Goal: Use online tool/utility: Utilize a website feature to perform a specific function

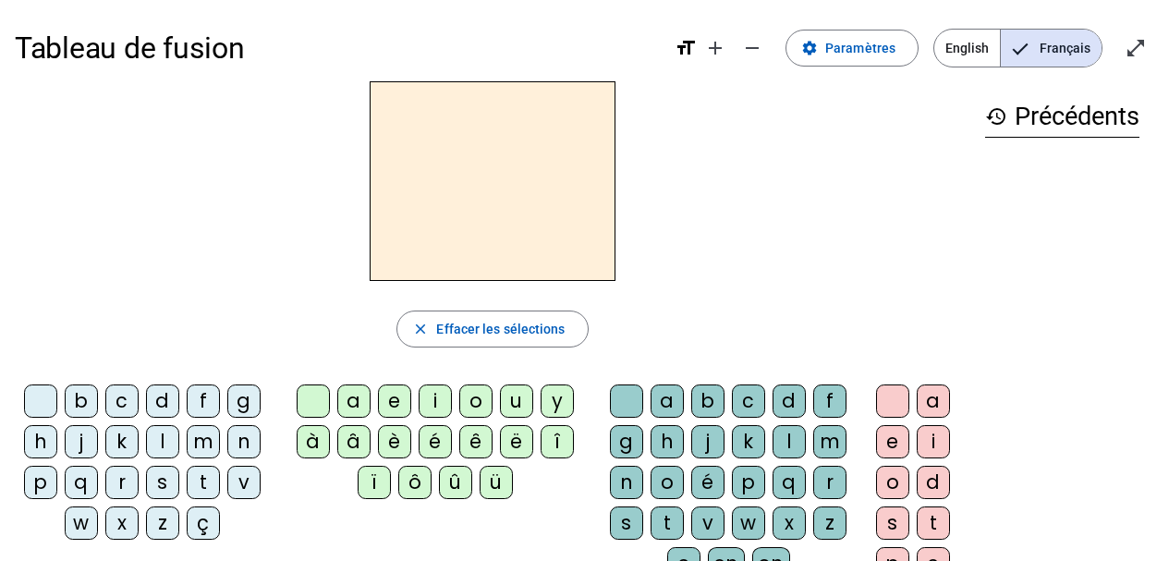
click at [198, 444] on div "m" at bounding box center [203, 441] width 33 height 33
click at [348, 408] on div "a" at bounding box center [353, 400] width 33 height 33
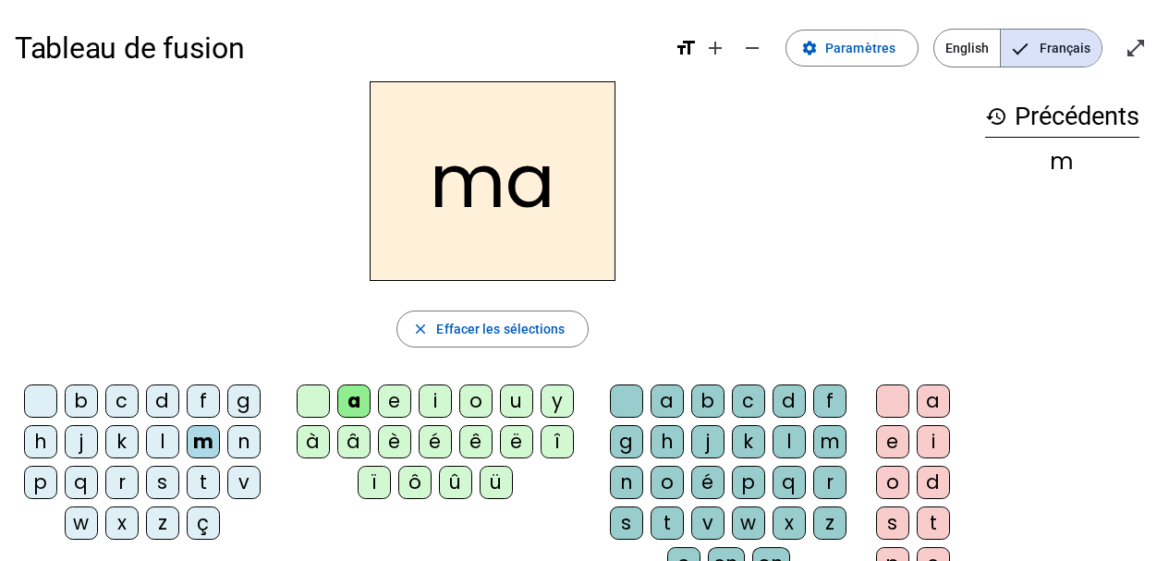
click at [211, 482] on div "t" at bounding box center [203, 482] width 33 height 33
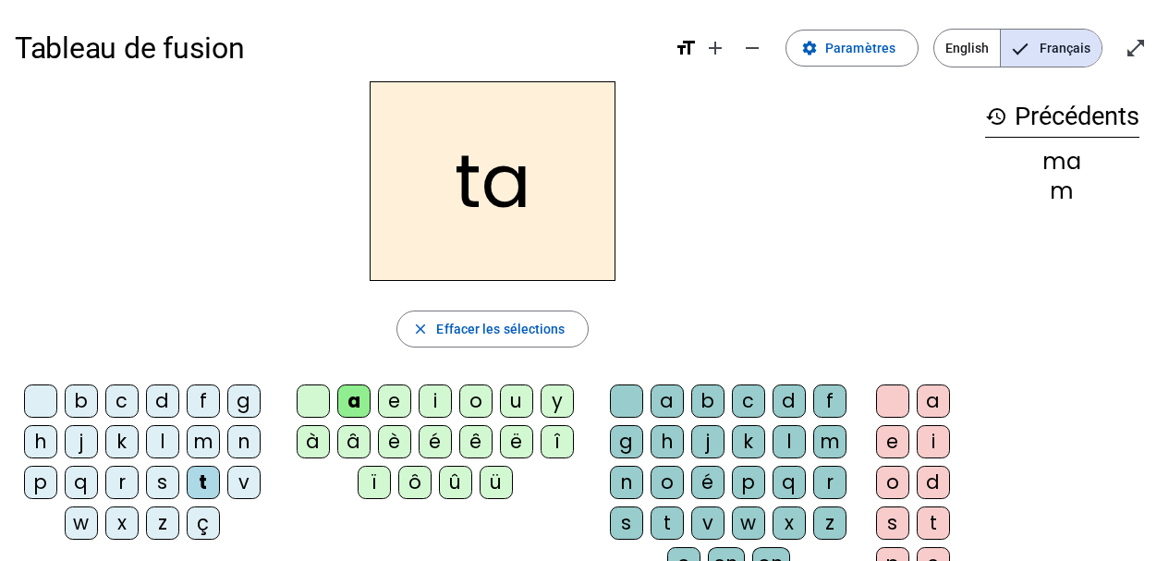
click at [153, 448] on div "l" at bounding box center [162, 441] width 33 height 33
click at [620, 517] on div "s" at bounding box center [626, 522] width 33 height 33
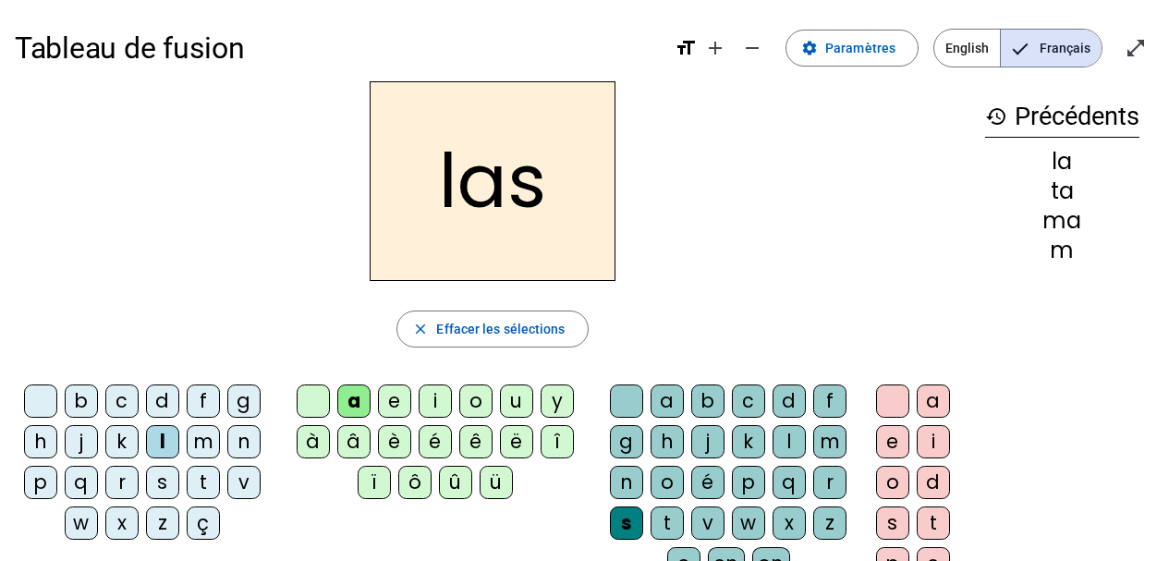
click at [51, 483] on div "p" at bounding box center [40, 482] width 33 height 33
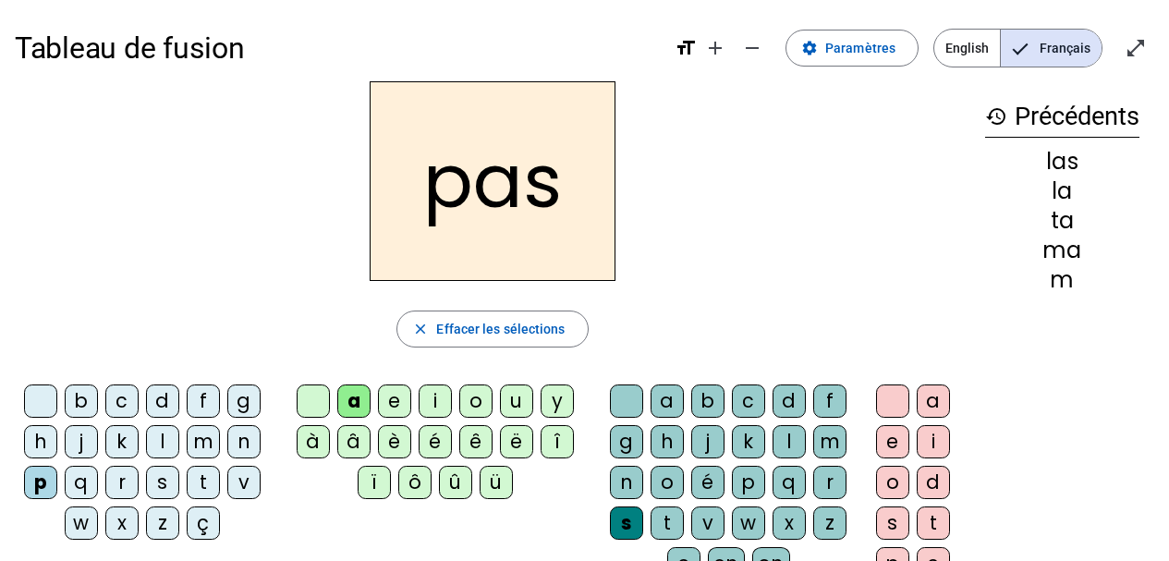
click at [202, 484] on div "t" at bounding box center [203, 482] width 33 height 33
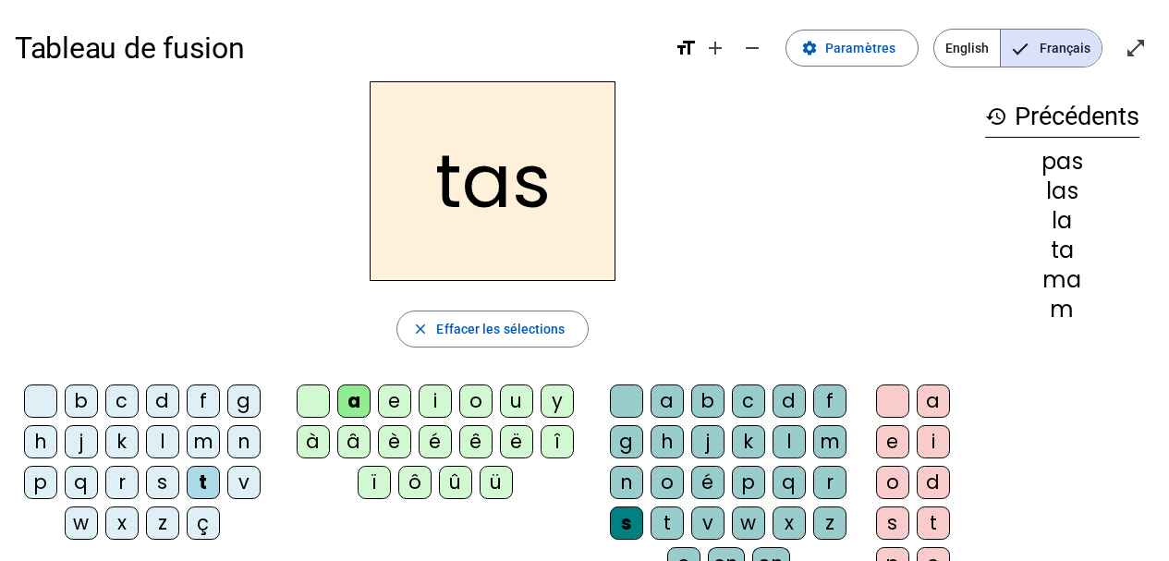
click at [632, 405] on div at bounding box center [626, 400] width 33 height 33
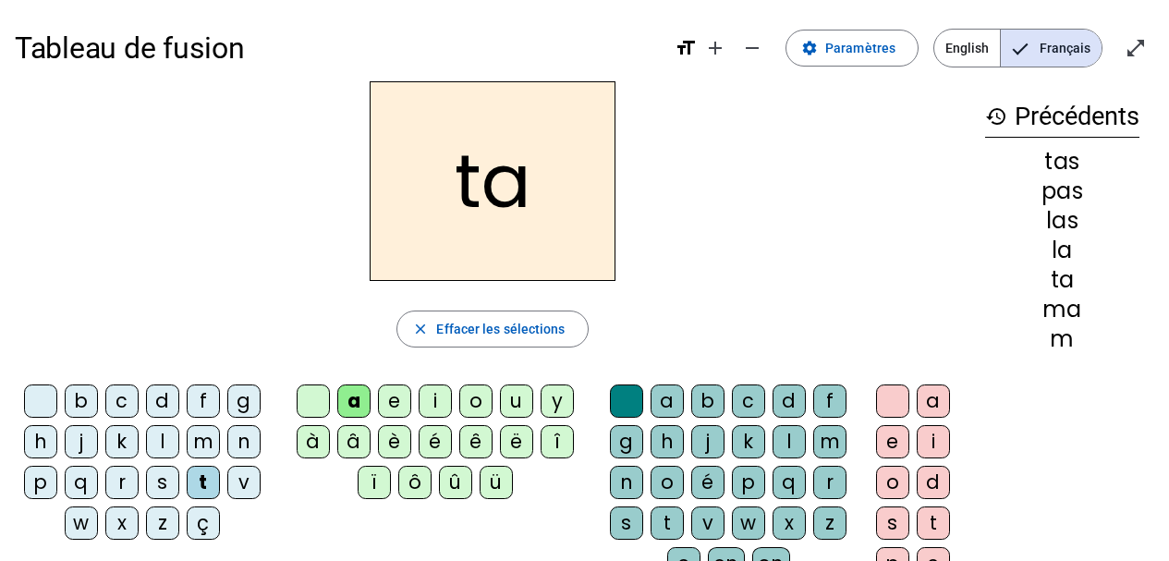
click at [170, 482] on div "s" at bounding box center [162, 482] width 33 height 33
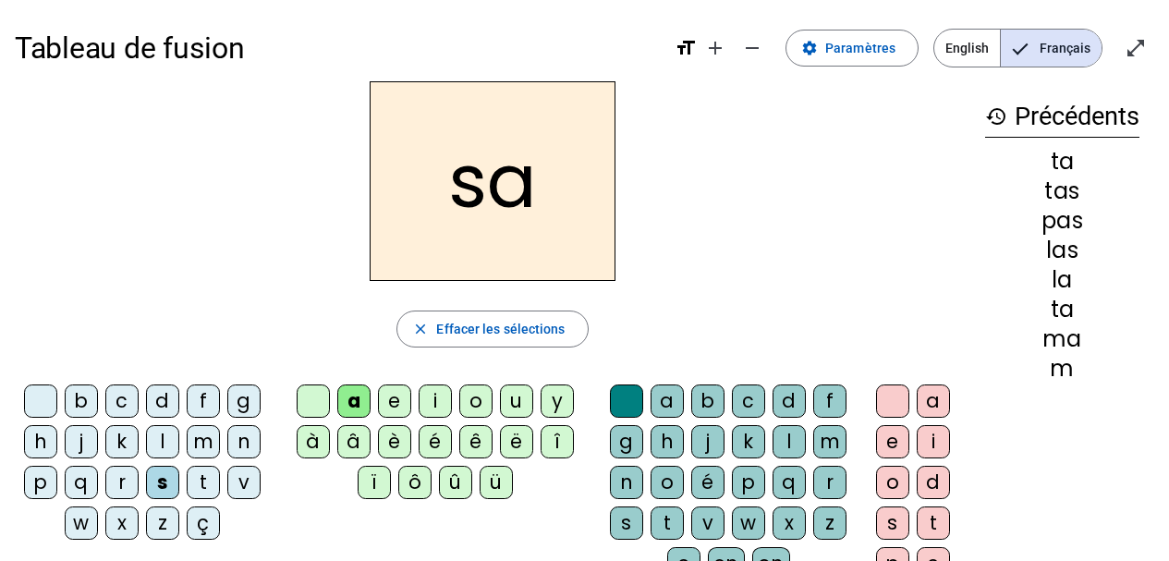
click at [786, 429] on div "l" at bounding box center [789, 441] width 33 height 33
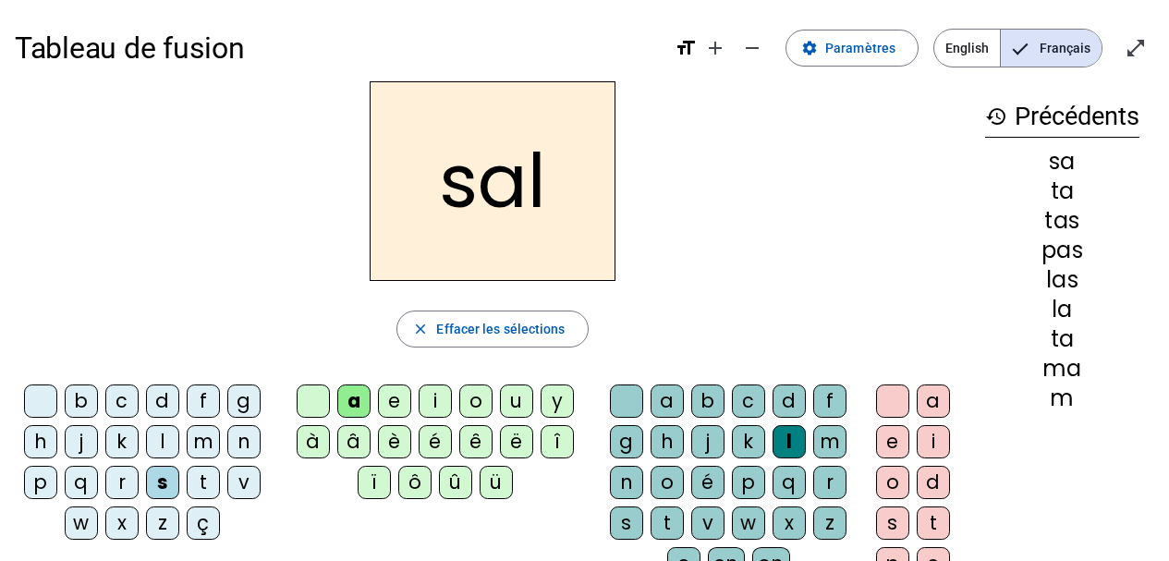
click at [827, 448] on div "m" at bounding box center [829, 441] width 33 height 33
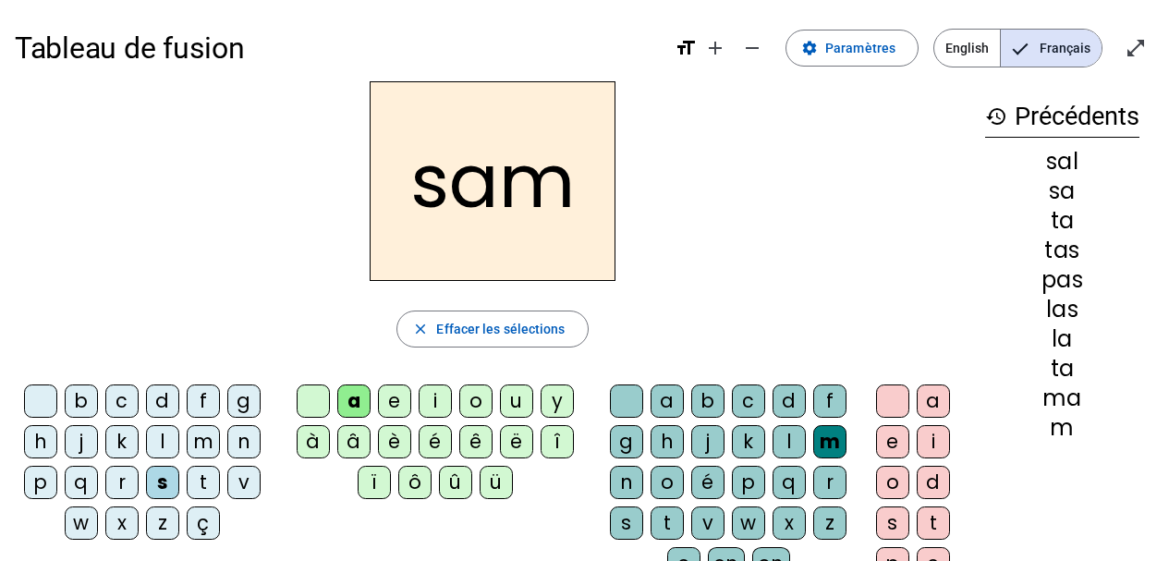
click at [786, 444] on div "l" at bounding box center [789, 441] width 33 height 33
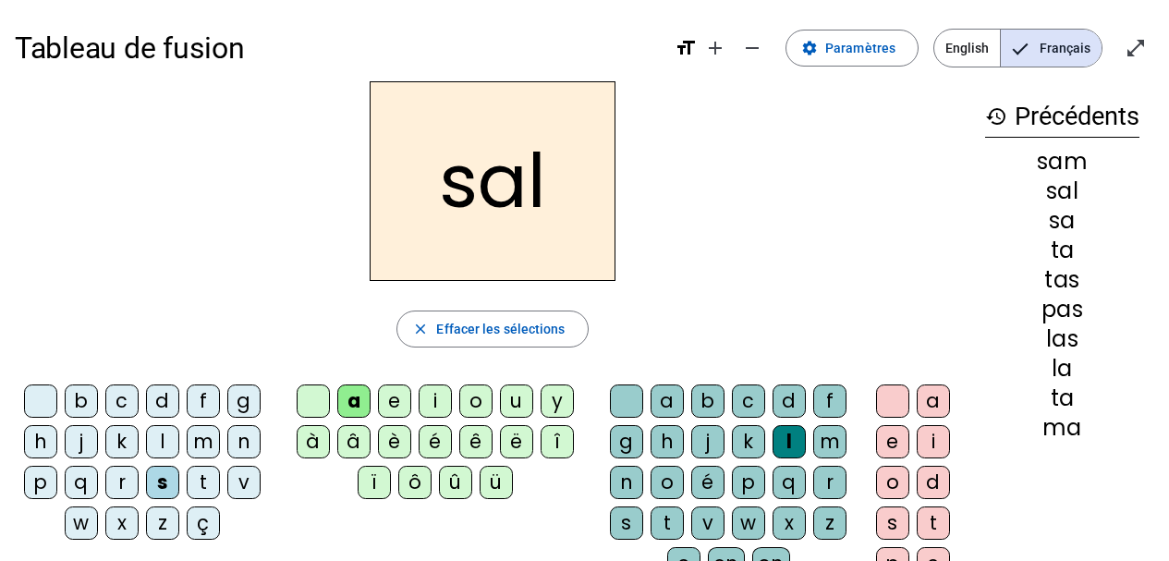
click at [204, 442] on div "m" at bounding box center [203, 441] width 33 height 33
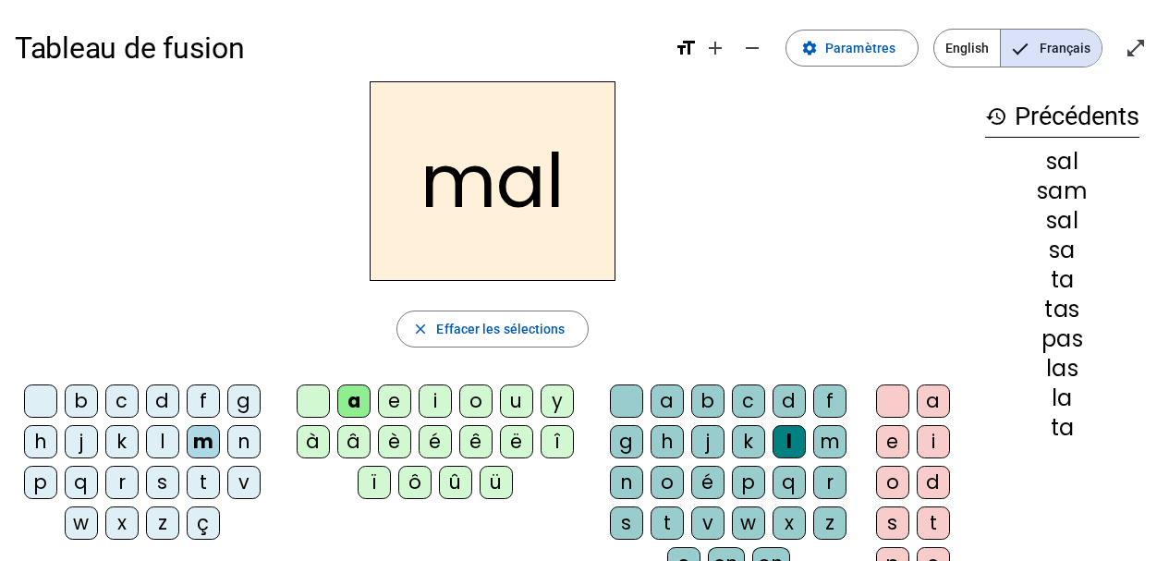
click at [80, 397] on div "b" at bounding box center [81, 400] width 33 height 33
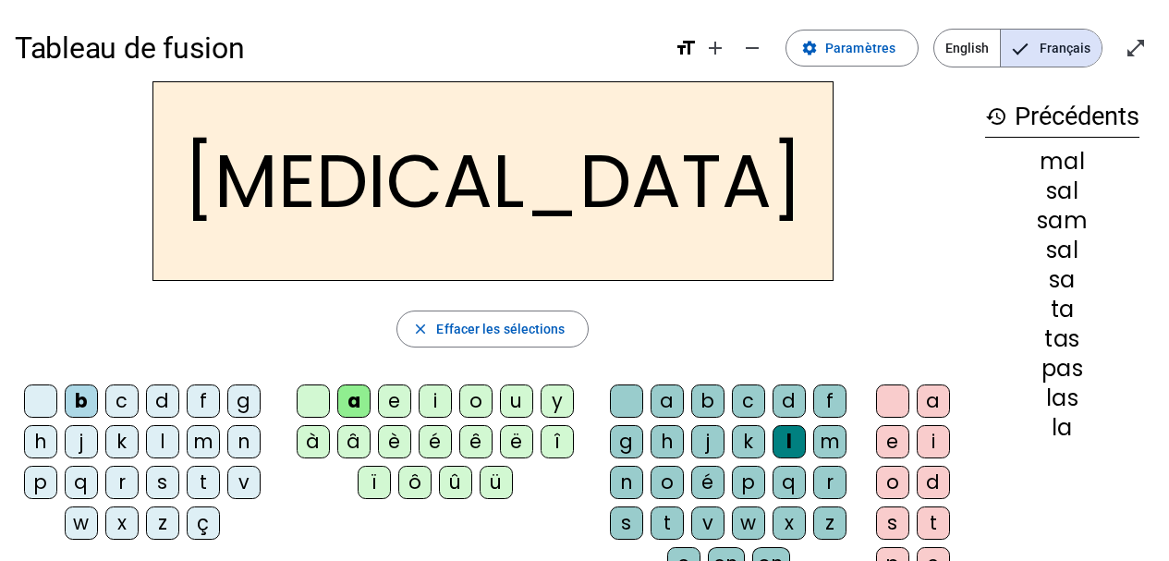
click at [625, 523] on div "s" at bounding box center [626, 522] width 33 height 33
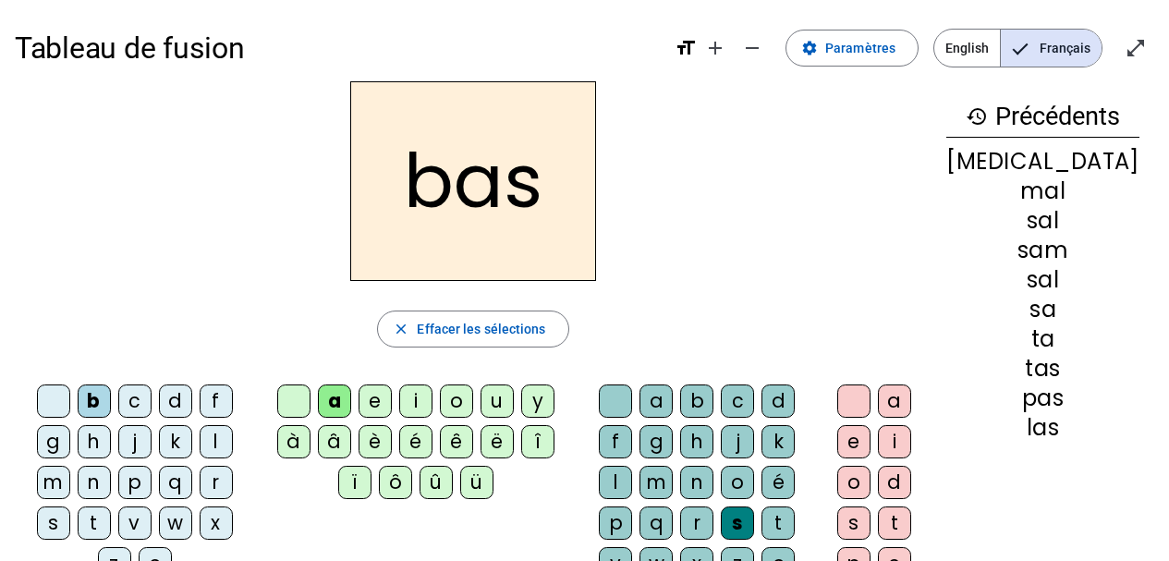
click at [118, 485] on div "p" at bounding box center [134, 482] width 33 height 33
